Goal: Task Accomplishment & Management: Manage account settings

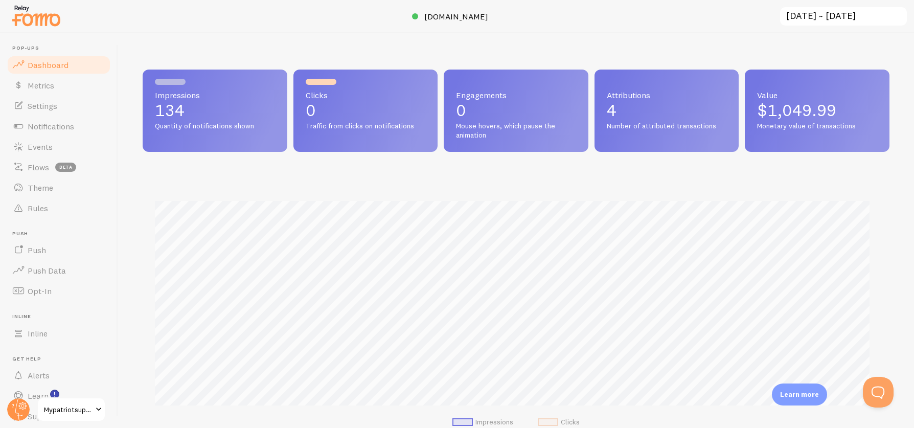
scroll to position [268, 739]
click at [54, 130] on span "Notifications" at bounding box center [51, 126] width 46 height 10
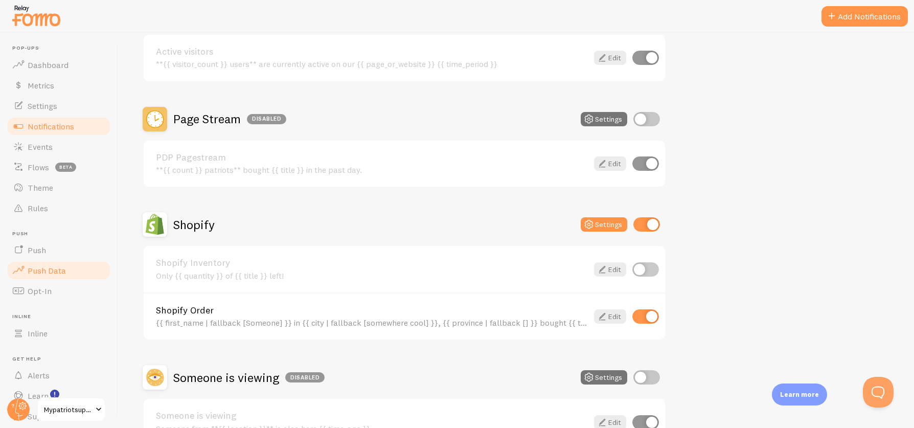
scroll to position [344, 0]
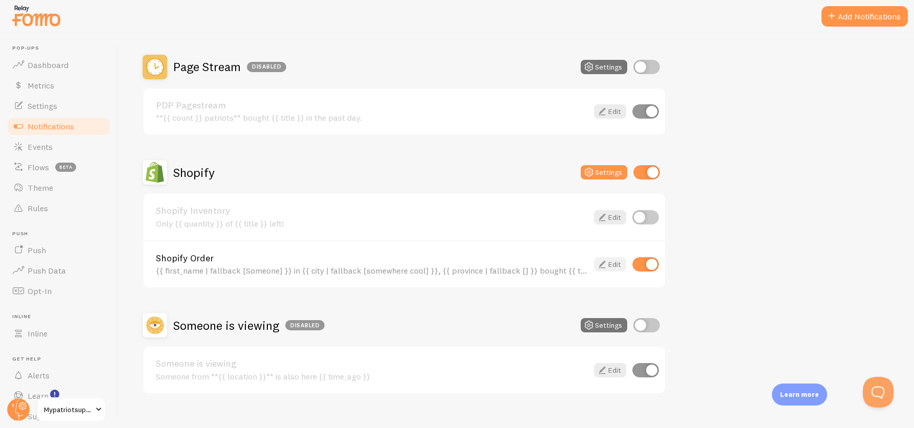
click at [611, 263] on link "Edit" at bounding box center [610, 264] width 32 height 14
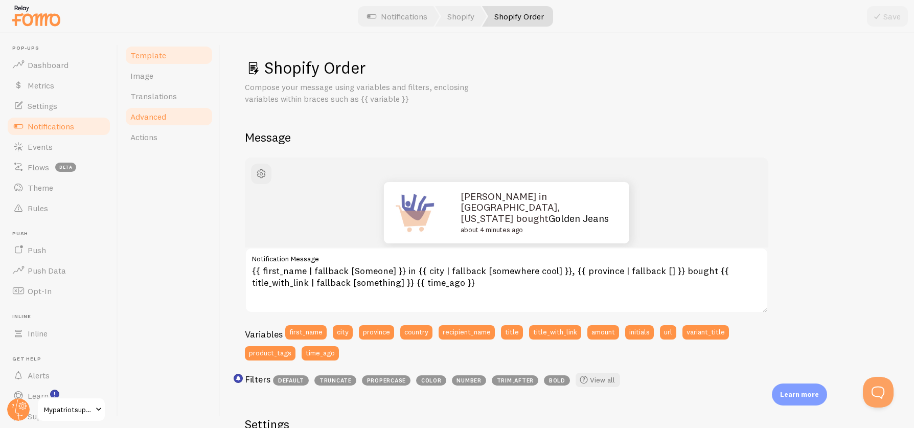
click at [159, 121] on span "Advanced" at bounding box center [148, 116] width 36 height 10
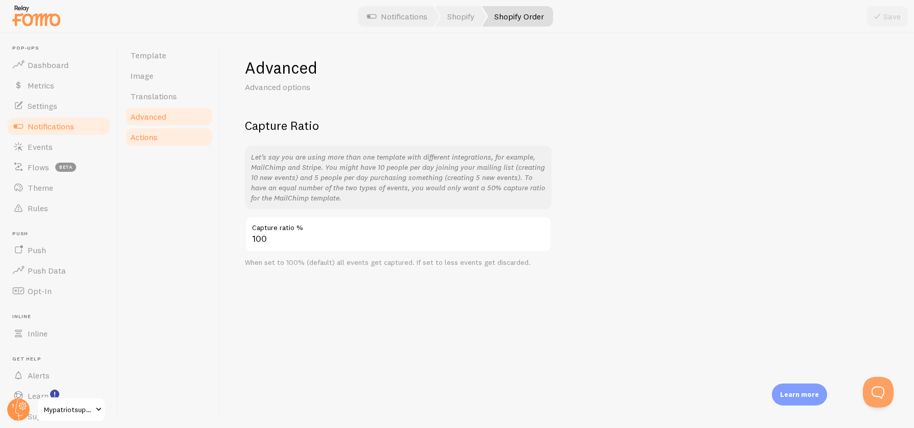
click at [156, 139] on span "Actions" at bounding box center [143, 137] width 27 height 10
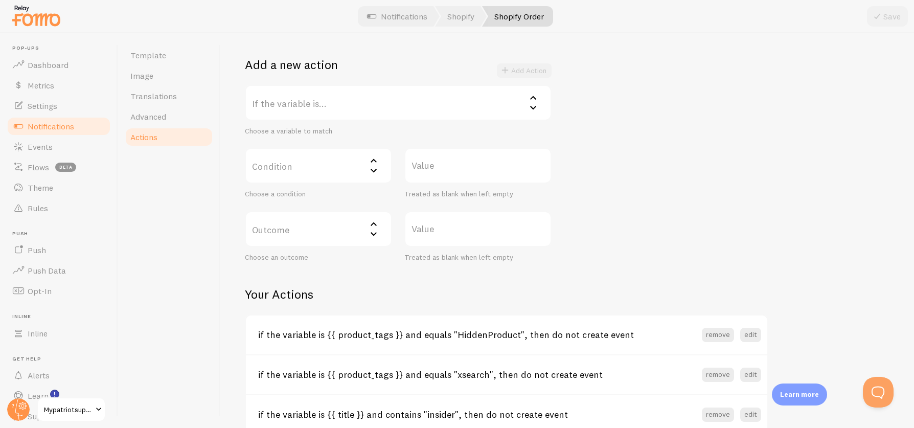
scroll to position [357, 0]
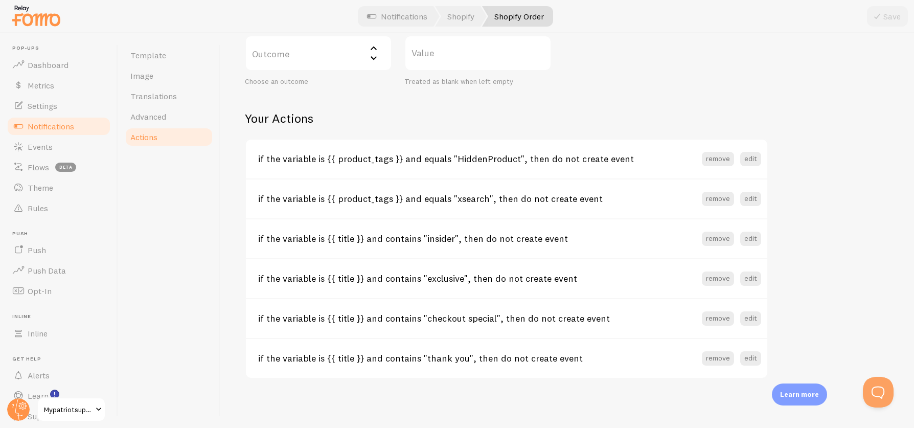
click at [635, 159] on h3 "if the variable is {{ product_tags }} and equals "HiddenProduct", then do not c…" at bounding box center [479, 159] width 443 height 12
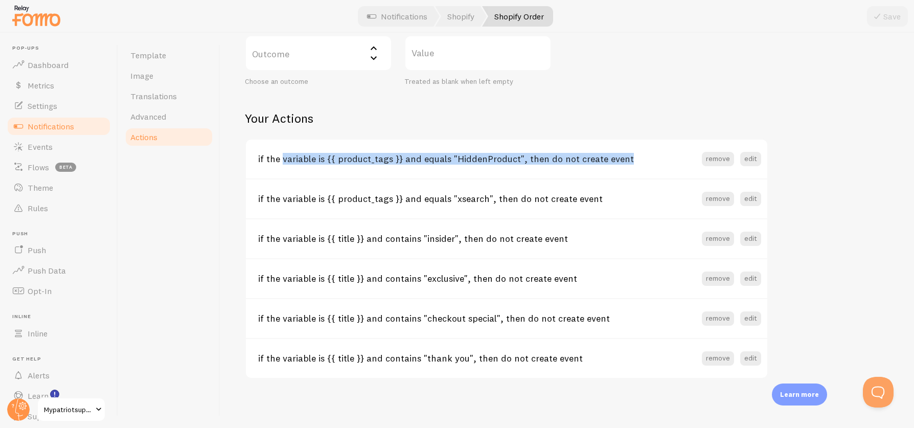
drag, startPoint x: 635, startPoint y: 159, endPoint x: 253, endPoint y: 159, distance: 381.1
click at [253, 159] on section "if the variable is {{ product_tags }} and equals "HiddenProduct", then do not c…" at bounding box center [506, 158] width 521 height 39
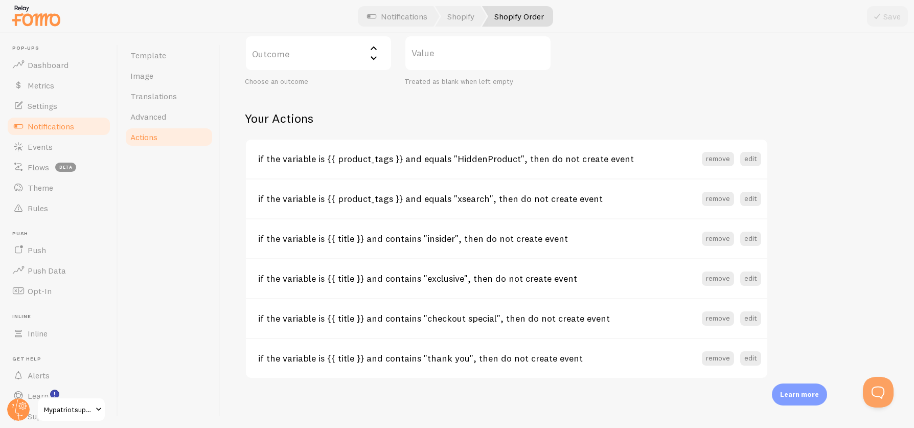
click at [584, 359] on h3 "if the variable is {{ title }} and contains "thank you", then do not create eve…" at bounding box center [479, 358] width 443 height 12
drag, startPoint x: 598, startPoint y: 282, endPoint x: 259, endPoint y: 281, distance: 338.7
click at [259, 281] on h3 "if the variable is {{ title }} and contains "exclusive", then do not create eve…" at bounding box center [479, 278] width 443 height 12
copy h3 "if the variable is {{ title }} and contains "exclusive", then do not create eve…"
click at [34, 209] on span "Rules" at bounding box center [38, 208] width 20 height 10
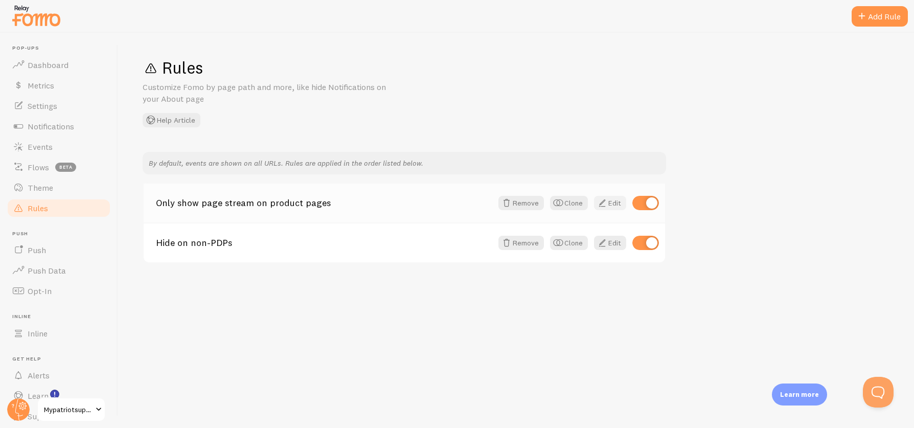
click at [608, 208] on link "Edit" at bounding box center [610, 203] width 32 height 14
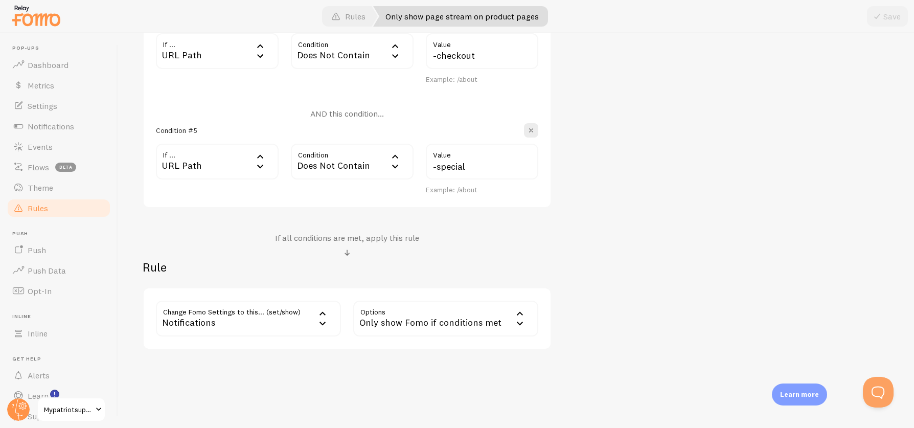
scroll to position [691, 0]
